Goal: Transaction & Acquisition: Purchase product/service

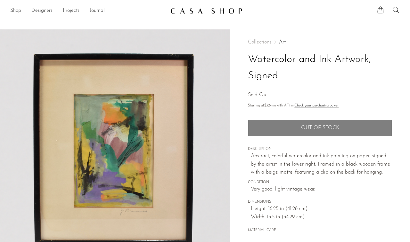
click at [16, 11] on link "Shop" at bounding box center [15, 11] width 11 height 8
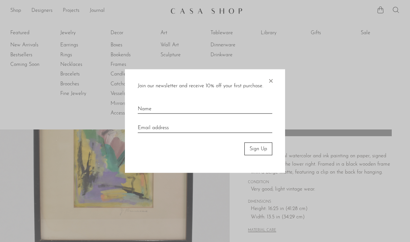
click at [269, 79] on span "×" at bounding box center [270, 79] width 6 height 20
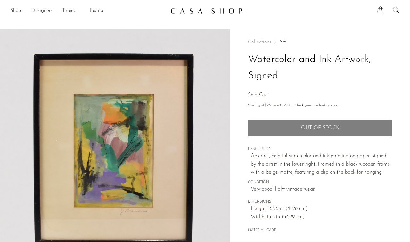
click at [17, 12] on link "Shop" at bounding box center [15, 11] width 11 height 8
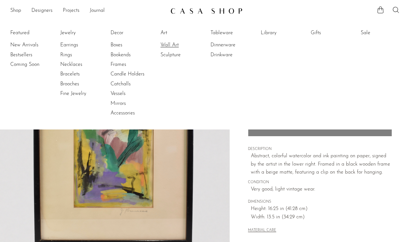
click at [171, 48] on link "Wall Art" at bounding box center [184, 45] width 48 height 7
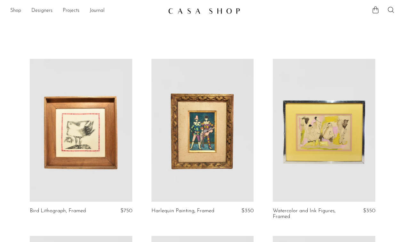
click at [90, 146] on link at bounding box center [81, 130] width 102 height 143
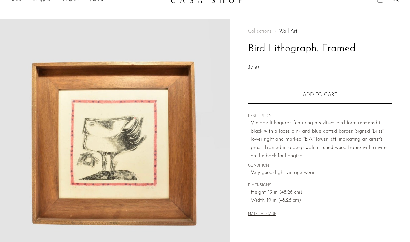
scroll to position [32, 0]
